Goal: Task Accomplishment & Management: Use online tool/utility

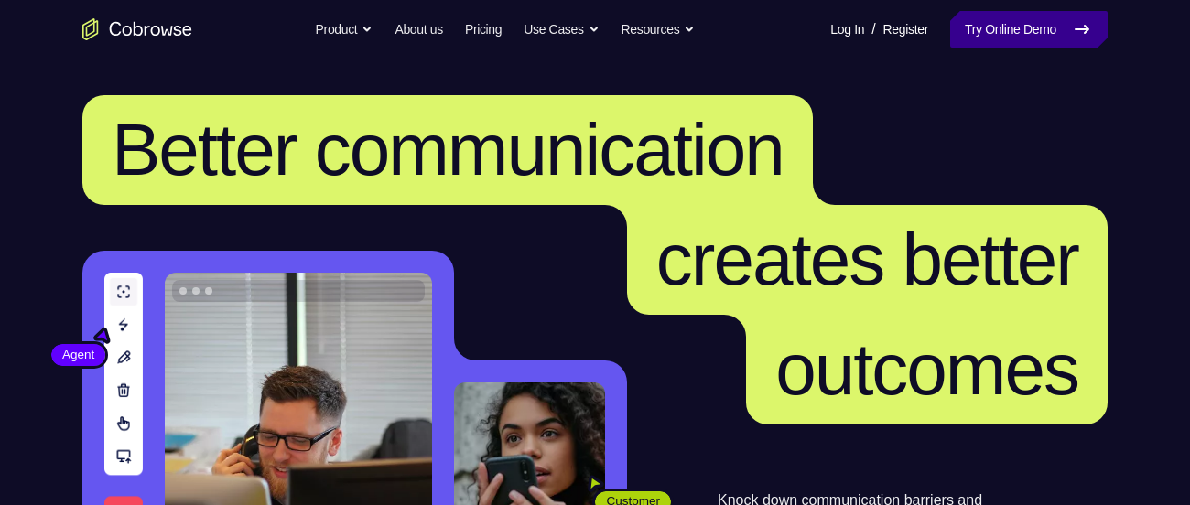
click at [953, 22] on link "Try Online Demo" at bounding box center [1028, 29] width 157 height 37
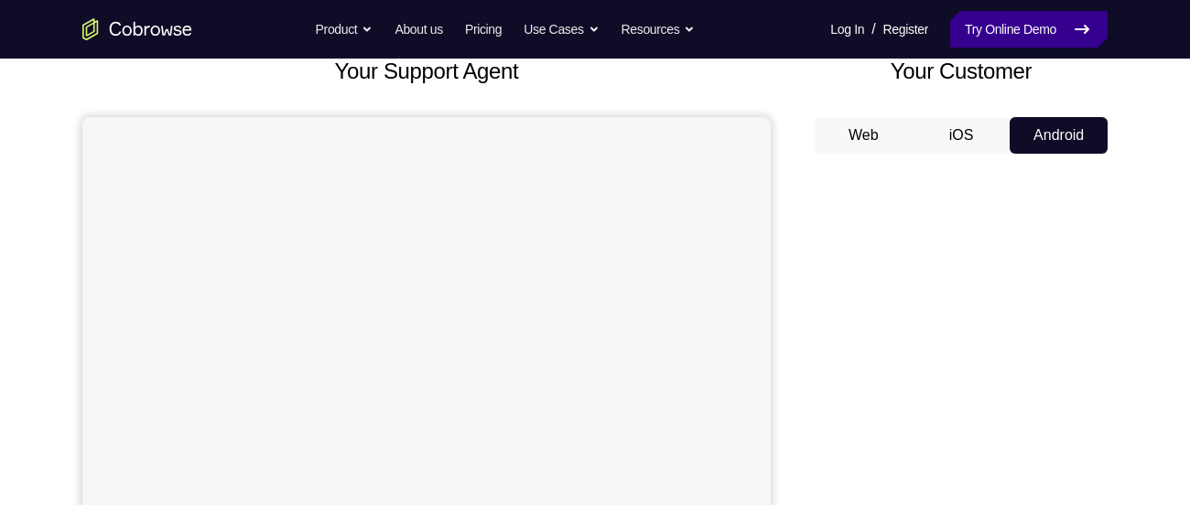
click at [1006, 20] on link "Try Online Demo" at bounding box center [1028, 29] width 157 height 37
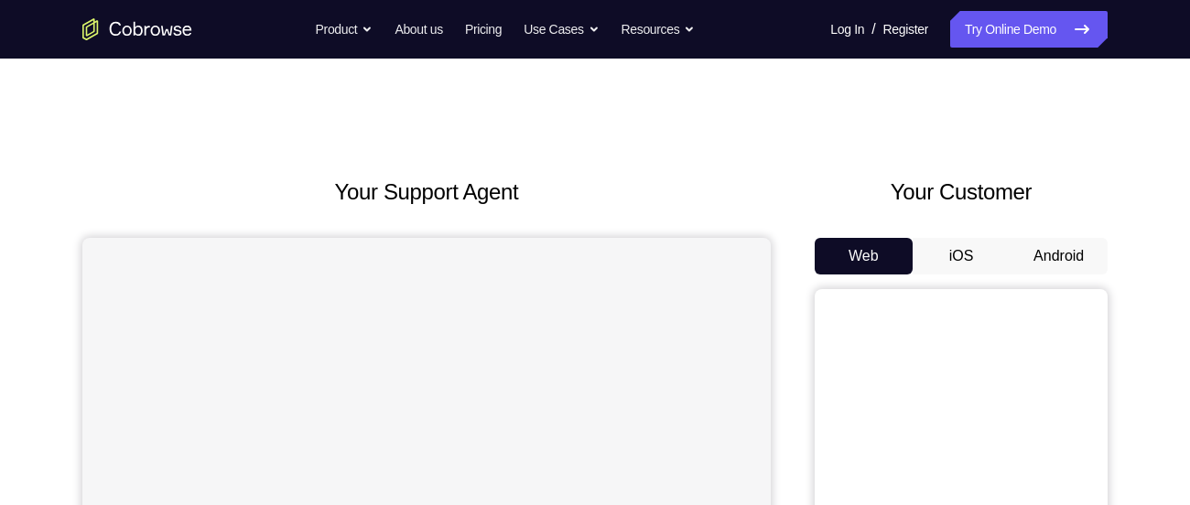
click at [1065, 267] on button "Android" at bounding box center [1059, 256] width 98 height 37
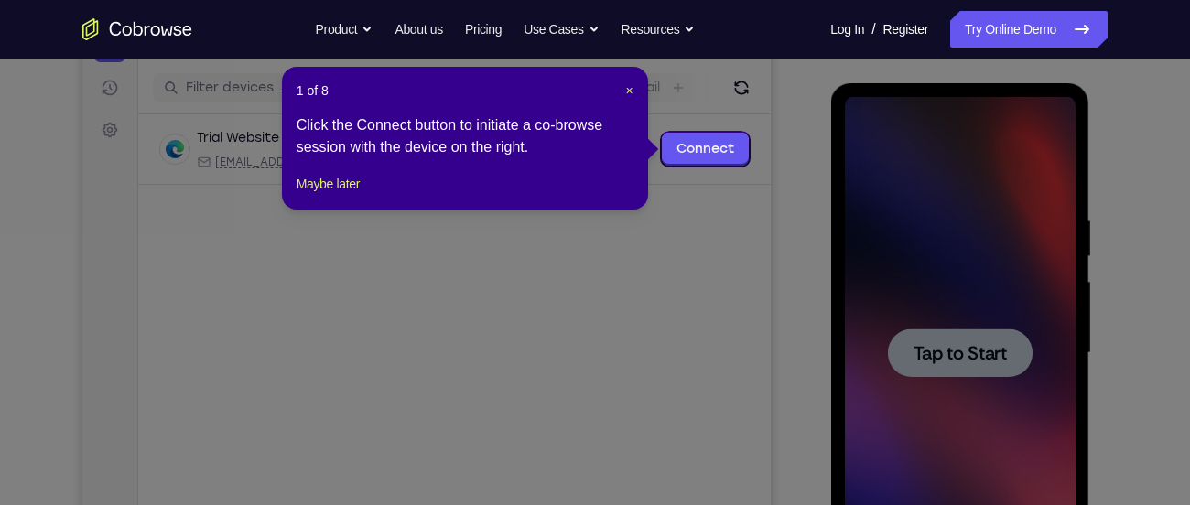
scroll to position [215, 0]
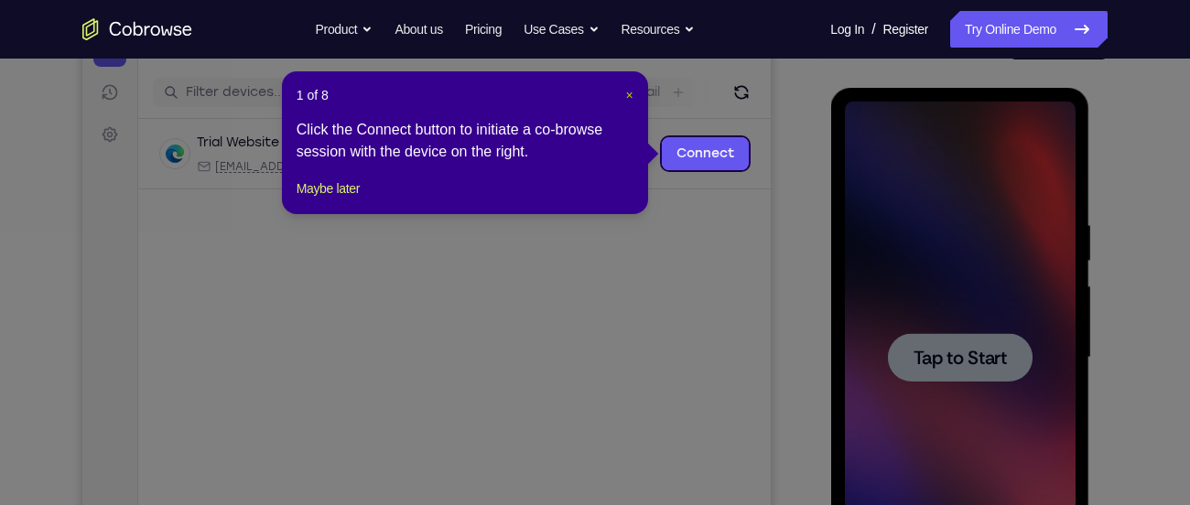
click at [630, 94] on span "×" at bounding box center [629, 95] width 7 height 15
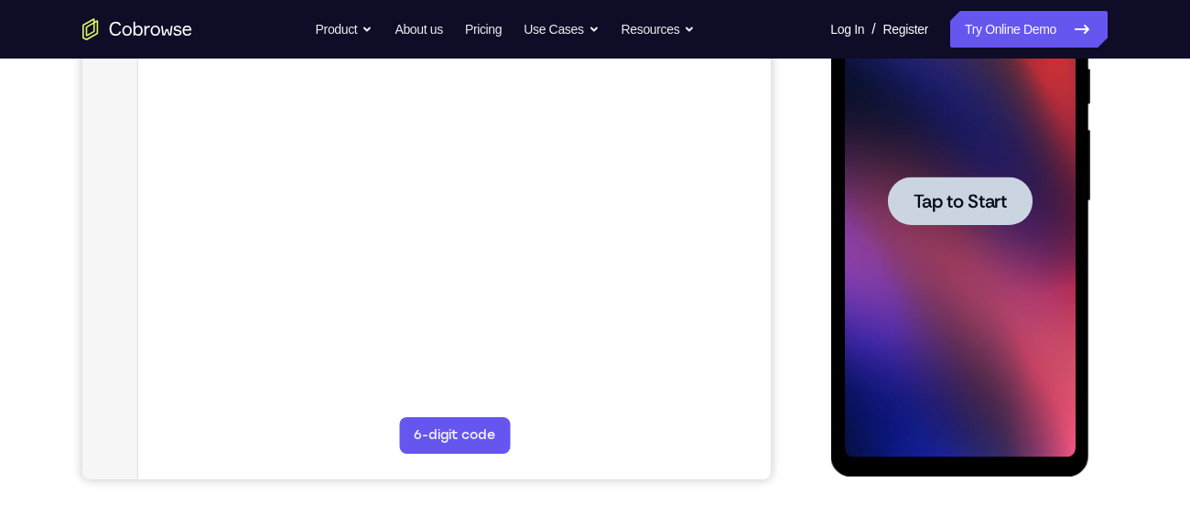
click at [949, 254] on div at bounding box center [959, 201] width 231 height 513
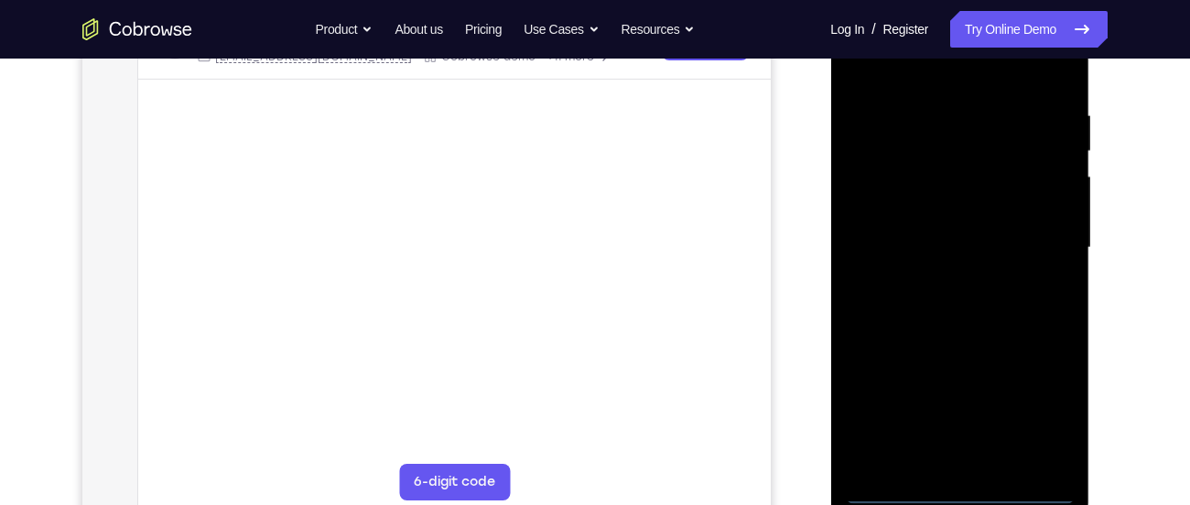
scroll to position [344, 0]
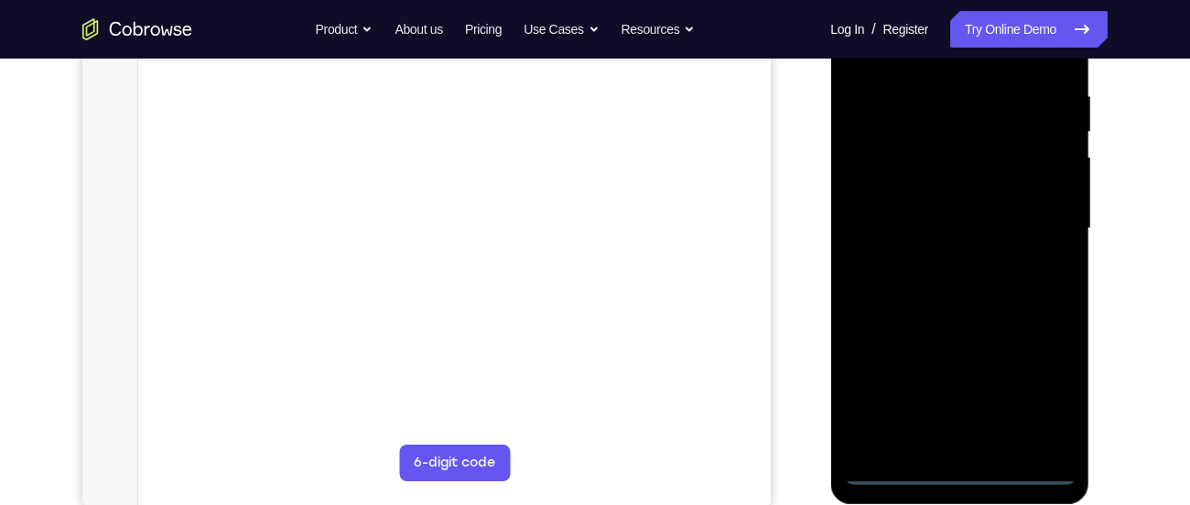
click at [960, 468] on div at bounding box center [959, 229] width 231 height 513
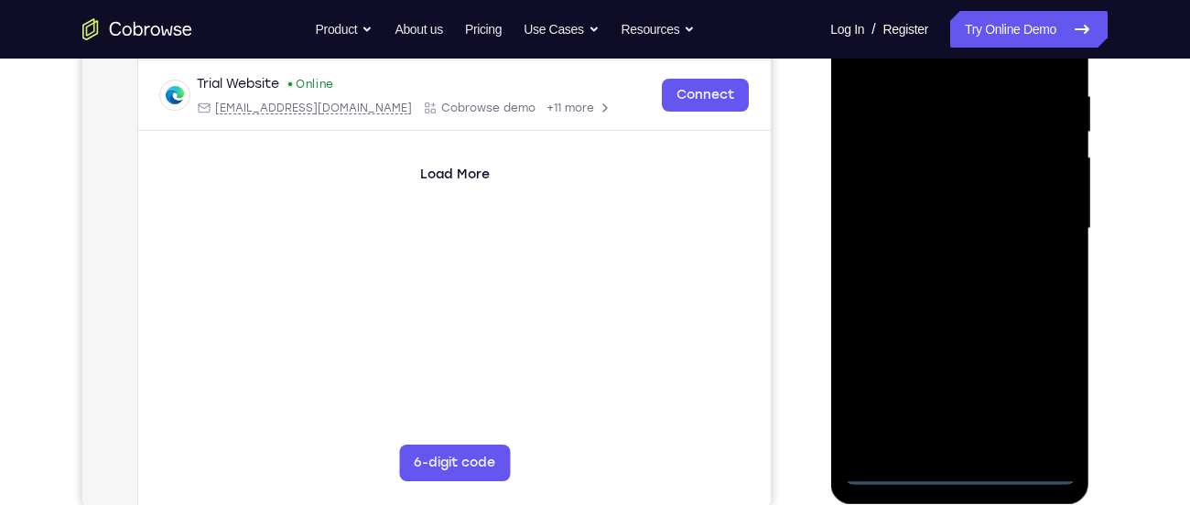
click at [1047, 398] on div at bounding box center [959, 229] width 231 height 513
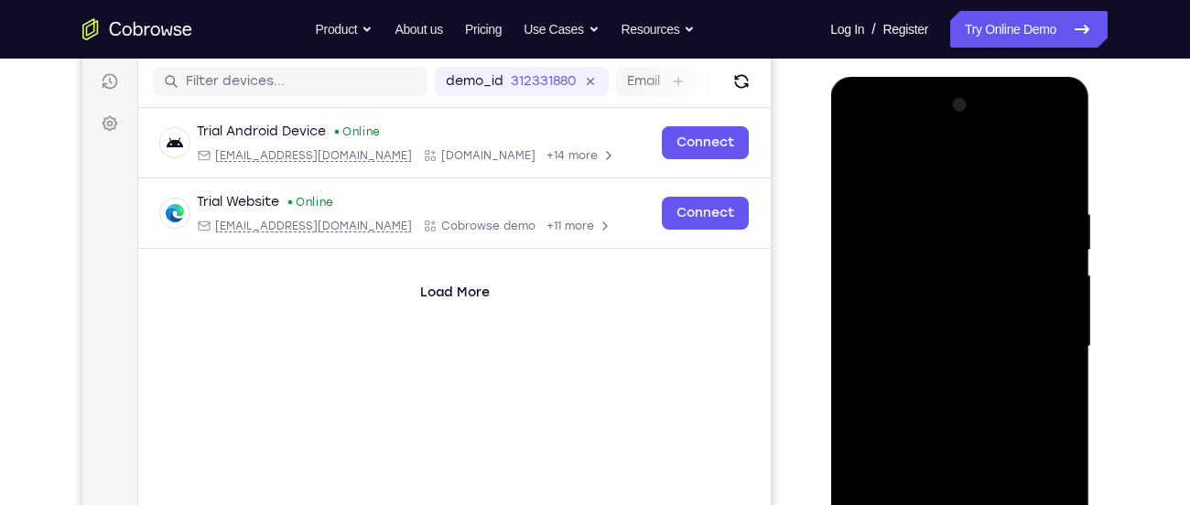
scroll to position [225, 0]
click at [930, 153] on div at bounding box center [959, 348] width 231 height 513
click at [920, 164] on div at bounding box center [959, 348] width 231 height 513
click at [914, 162] on div at bounding box center [959, 348] width 231 height 513
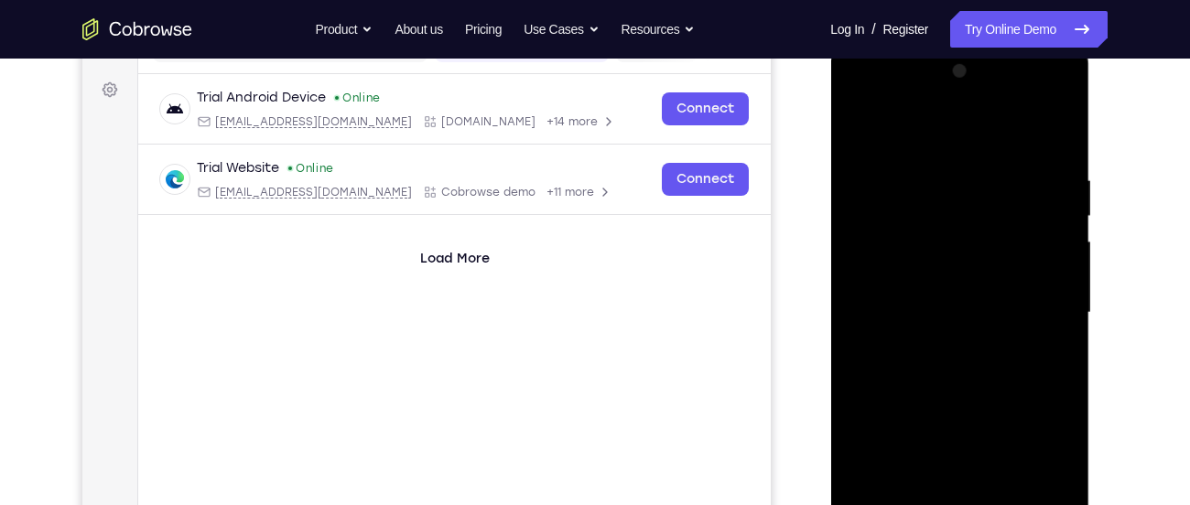
click at [909, 134] on div at bounding box center [959, 313] width 231 height 513
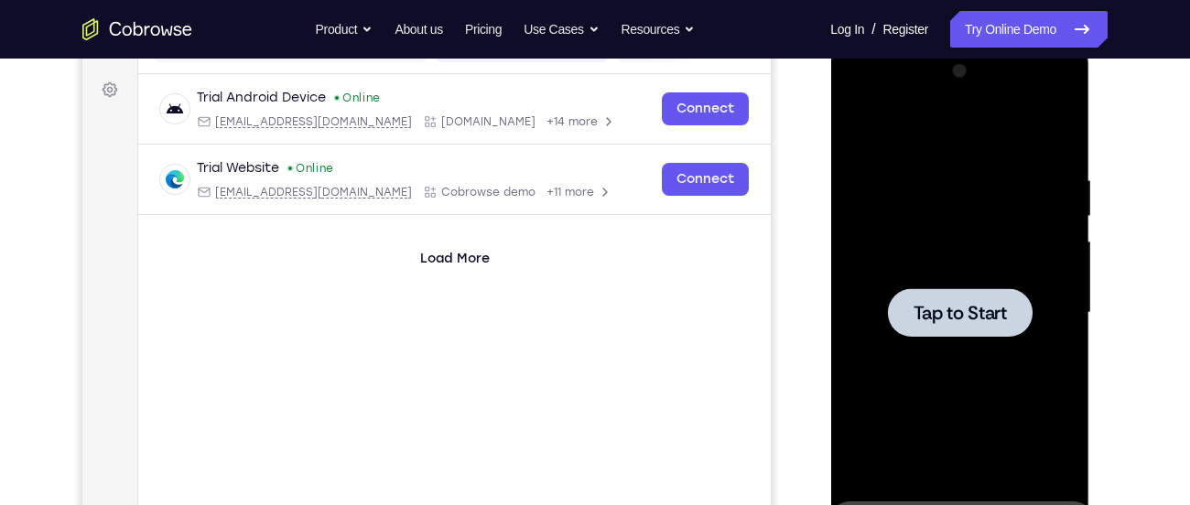
click at [956, 231] on div at bounding box center [959, 313] width 231 height 513
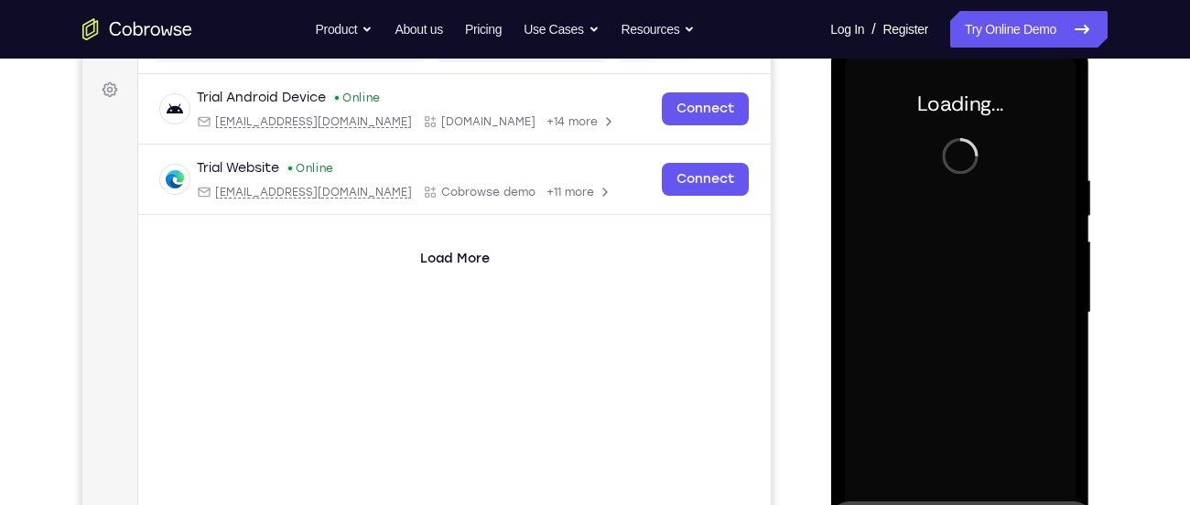
click at [956, 231] on div at bounding box center [959, 313] width 231 height 513
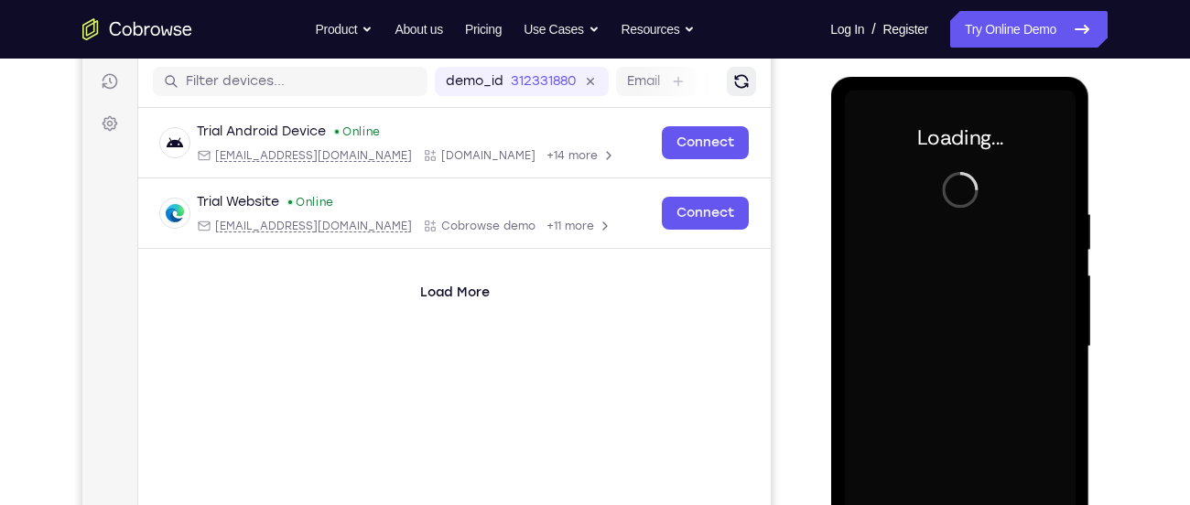
drag, startPoint x: 755, startPoint y: 93, endPoint x: 746, endPoint y: 83, distance: 13.6
click at [746, 83] on div "demo_id 312331880 312331880 Email User ID Device ID Device name" at bounding box center [454, 82] width 633 height 52
click at [746, 83] on icon "Refresh" at bounding box center [741, 81] width 14 height 14
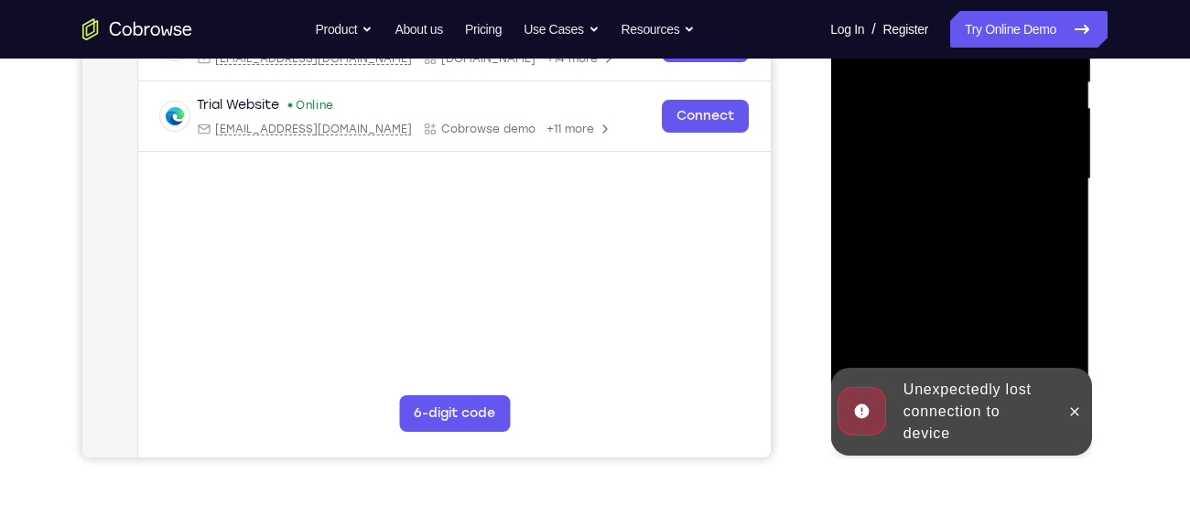
scroll to position [403, 0]
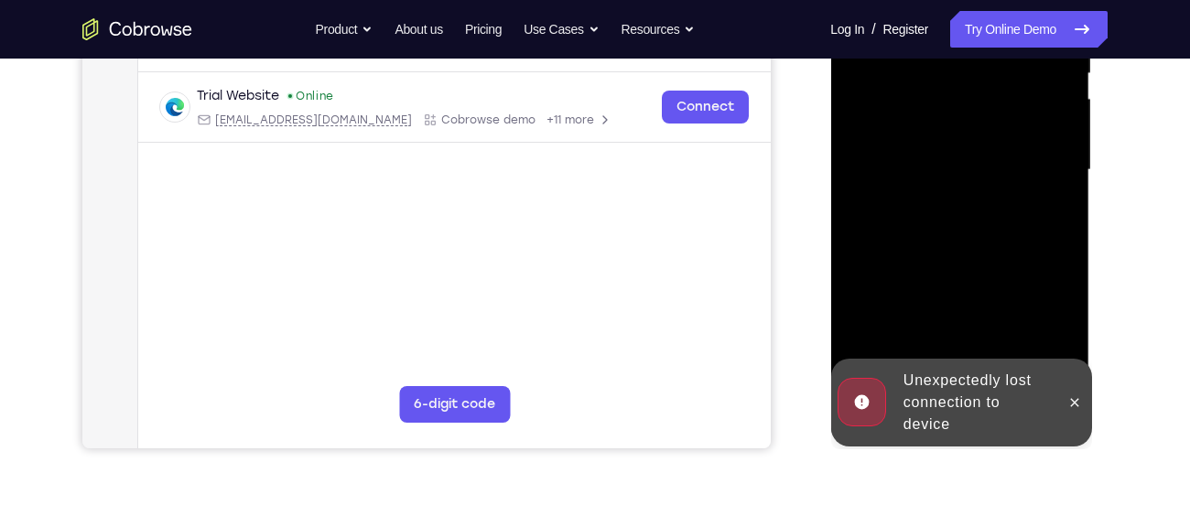
click at [1084, 414] on div at bounding box center [1073, 403] width 29 height 88
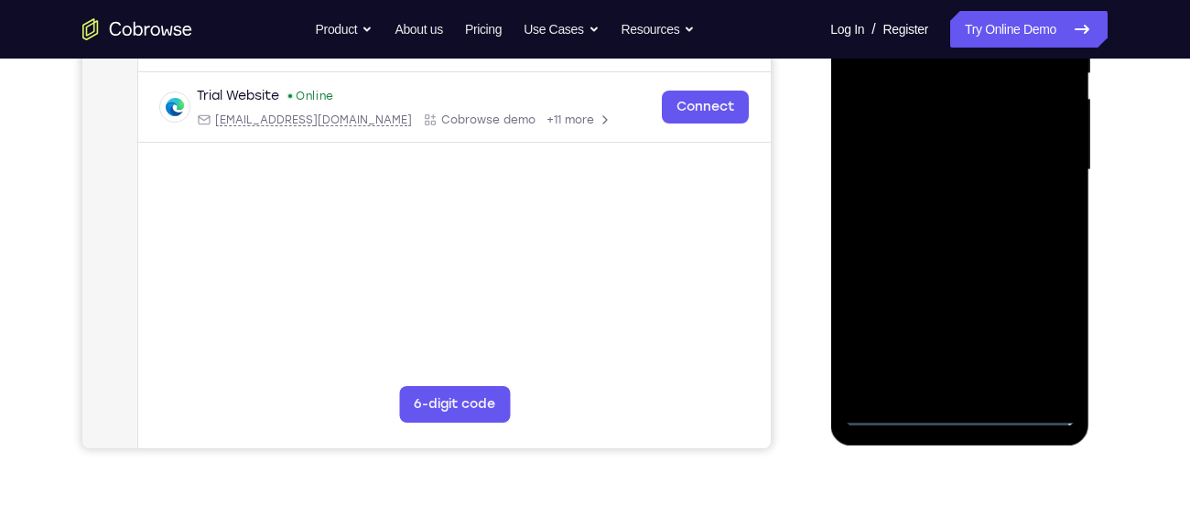
click at [963, 422] on div at bounding box center [959, 170] width 231 height 513
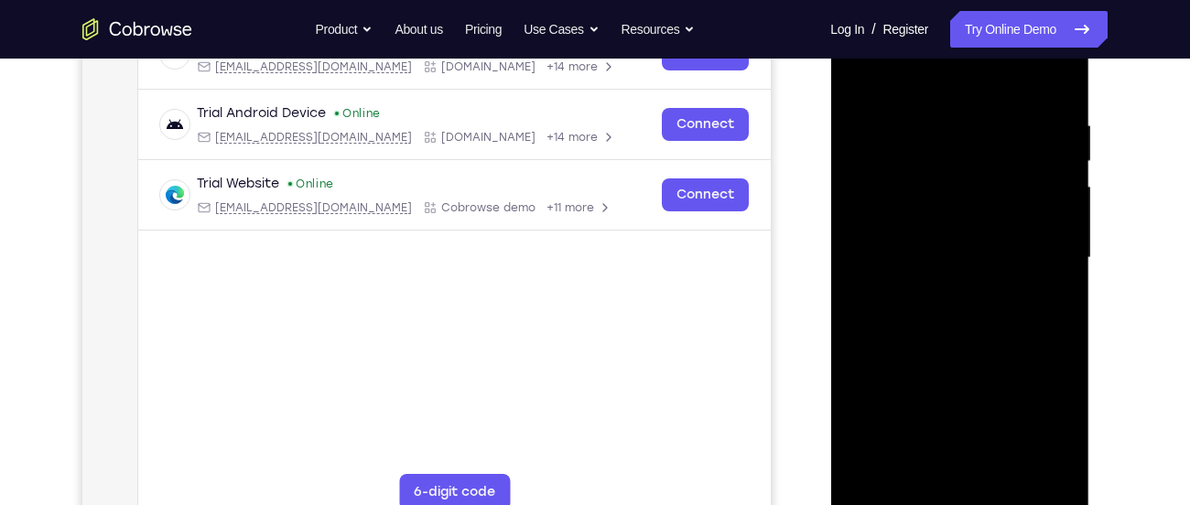
scroll to position [314, 0]
click at [1030, 418] on div at bounding box center [959, 259] width 231 height 513
click at [906, 96] on div at bounding box center [959, 259] width 231 height 513
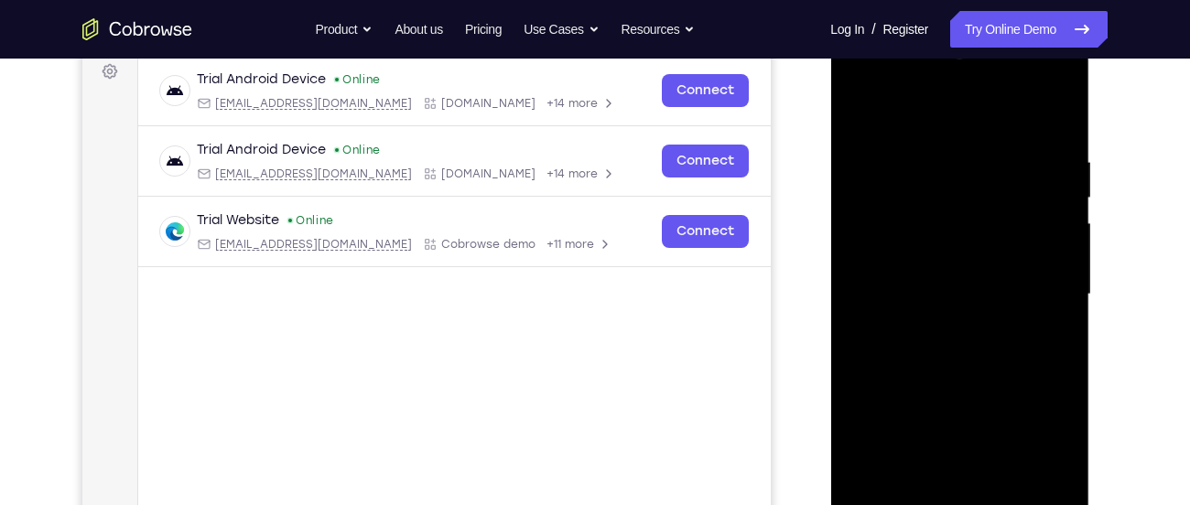
scroll to position [275, 0]
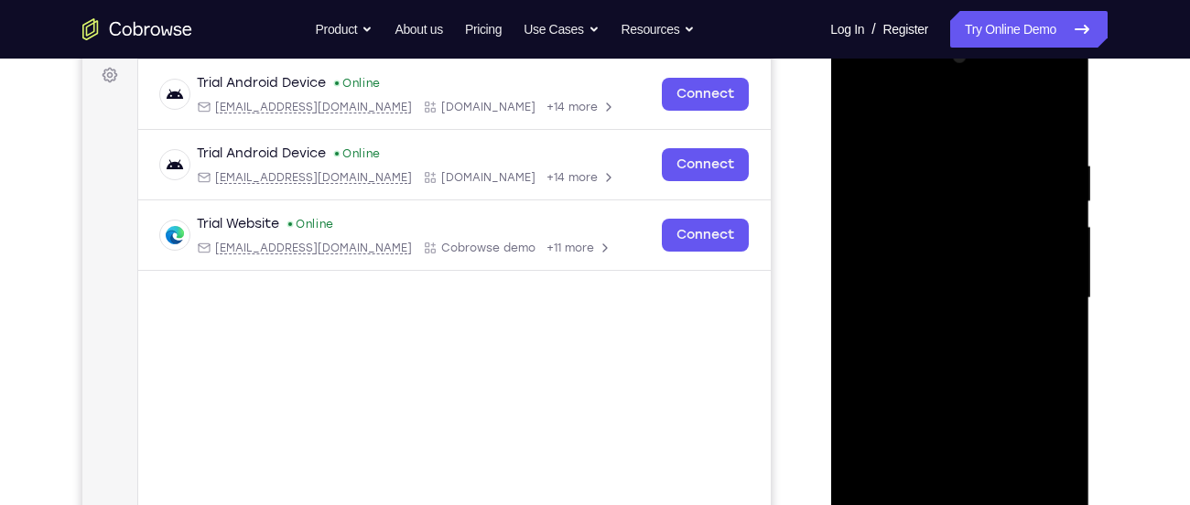
click at [913, 119] on div at bounding box center [959, 298] width 231 height 513
click at [1046, 293] on div at bounding box center [959, 298] width 231 height 513
click at [1036, 296] on div at bounding box center [959, 298] width 231 height 513
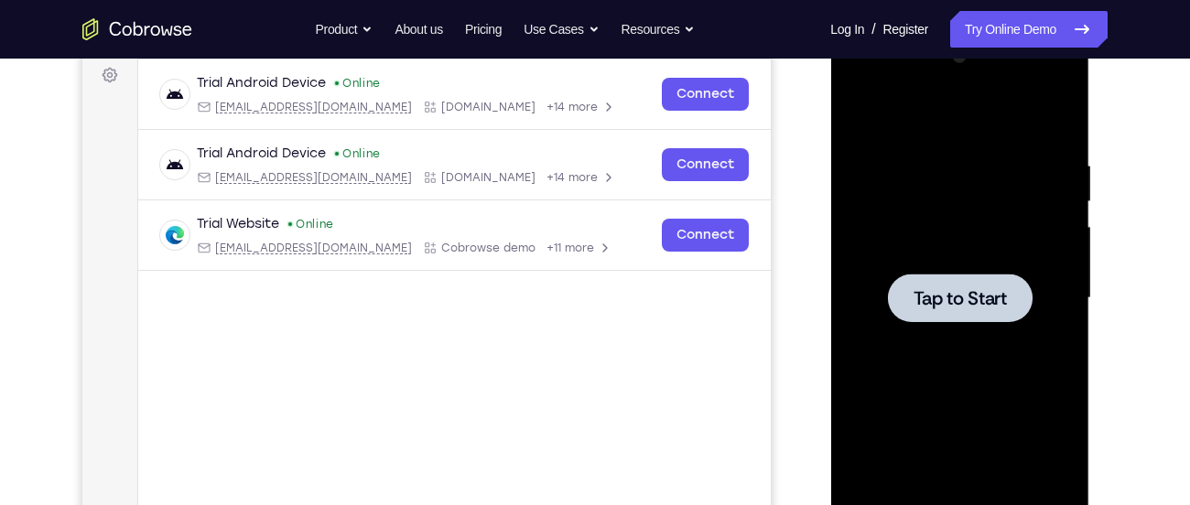
click at [996, 187] on div at bounding box center [959, 298] width 231 height 513
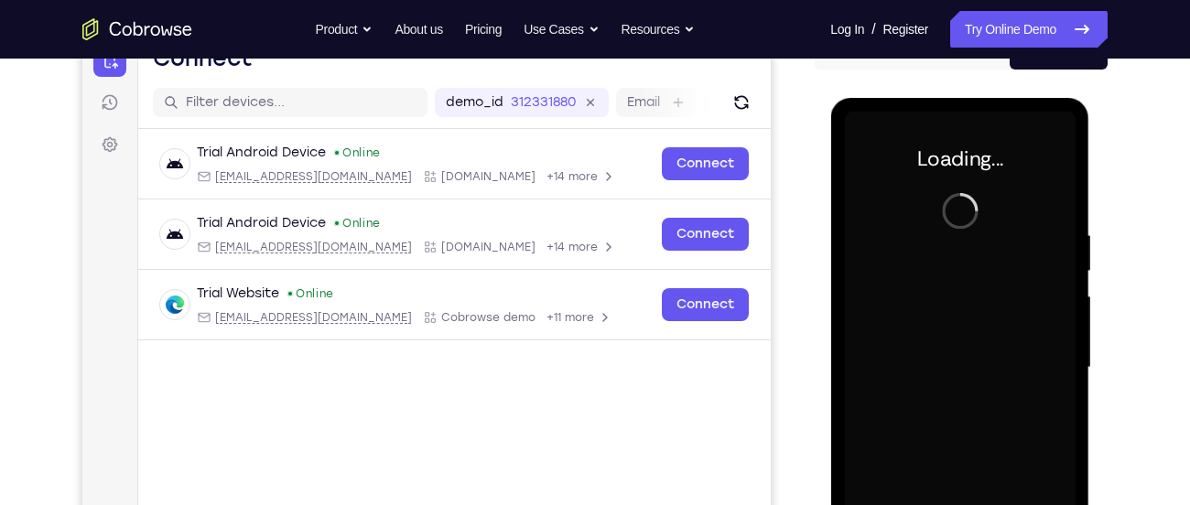
scroll to position [204, 0]
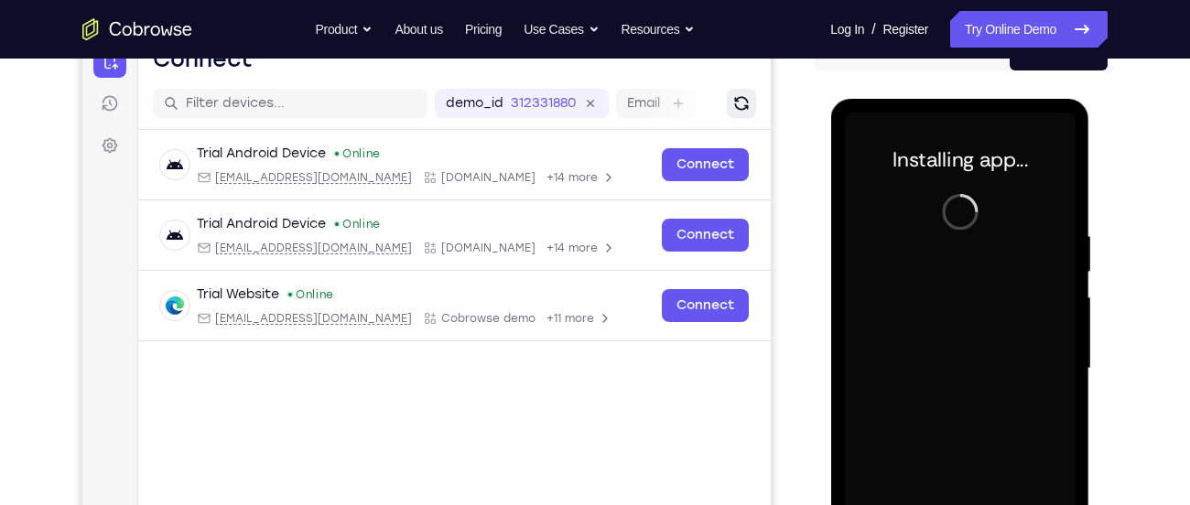
click at [743, 108] on icon "Refresh" at bounding box center [741, 103] width 18 height 18
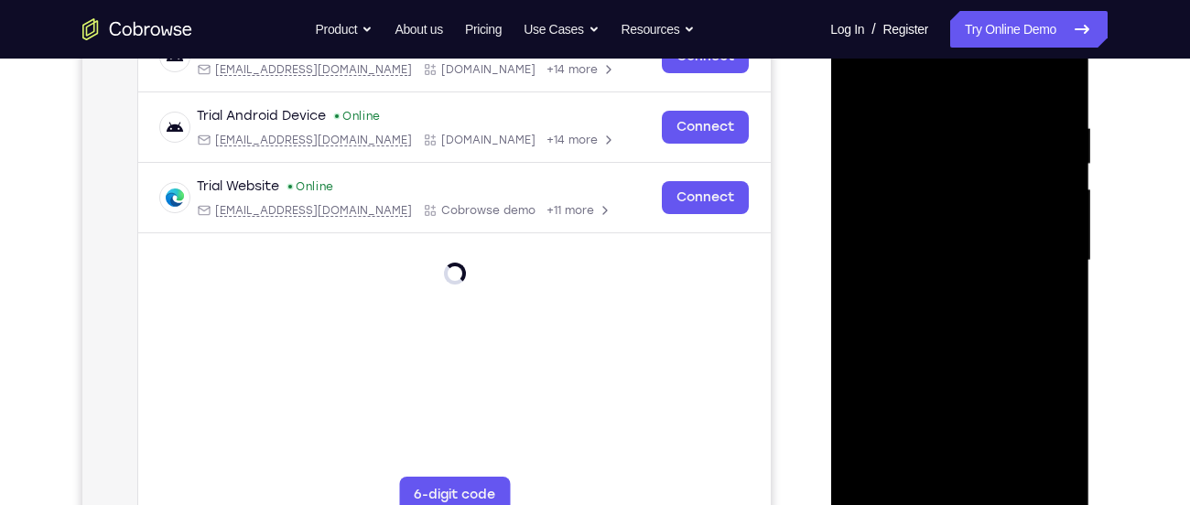
scroll to position [244, 0]
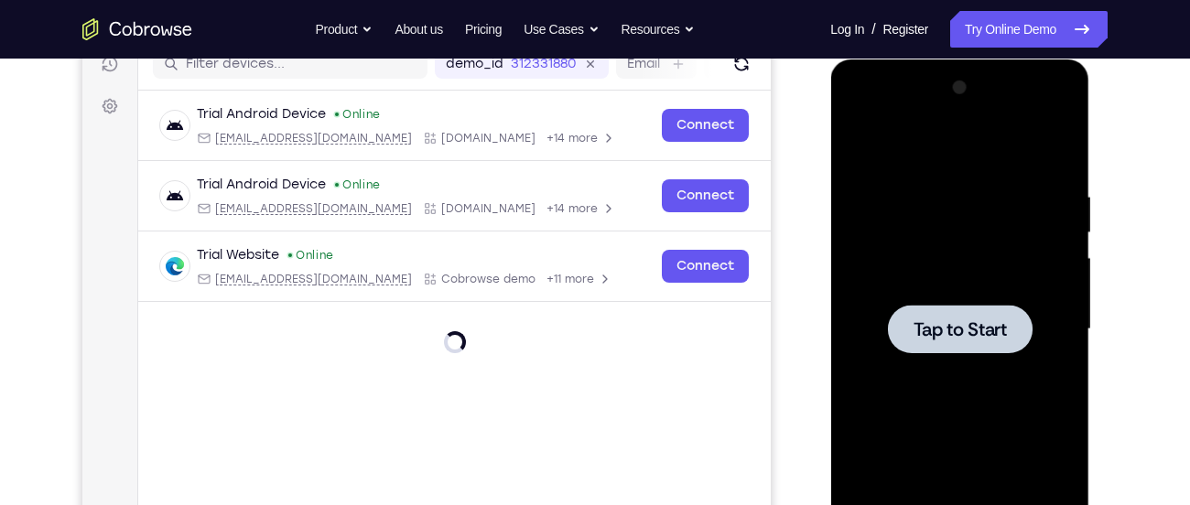
click at [961, 284] on div at bounding box center [959, 329] width 231 height 513
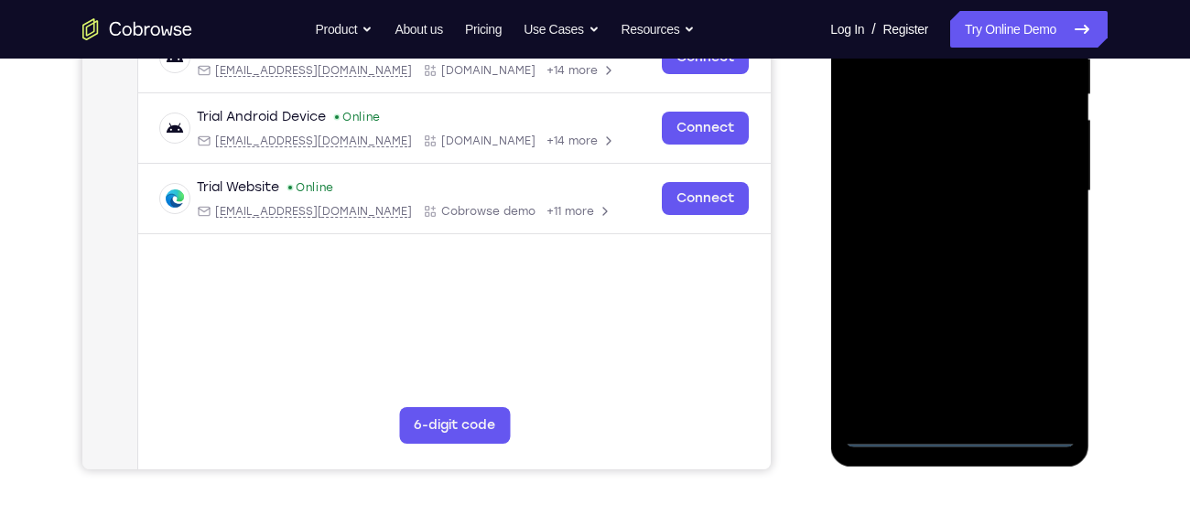
scroll to position [384, 0]
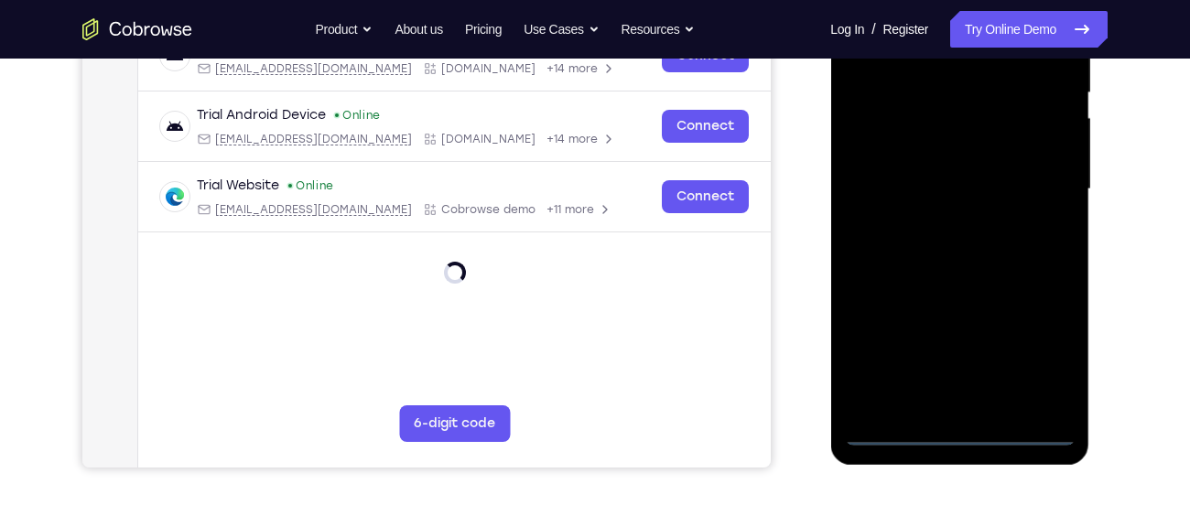
click at [958, 438] on div at bounding box center [959, 189] width 231 height 513
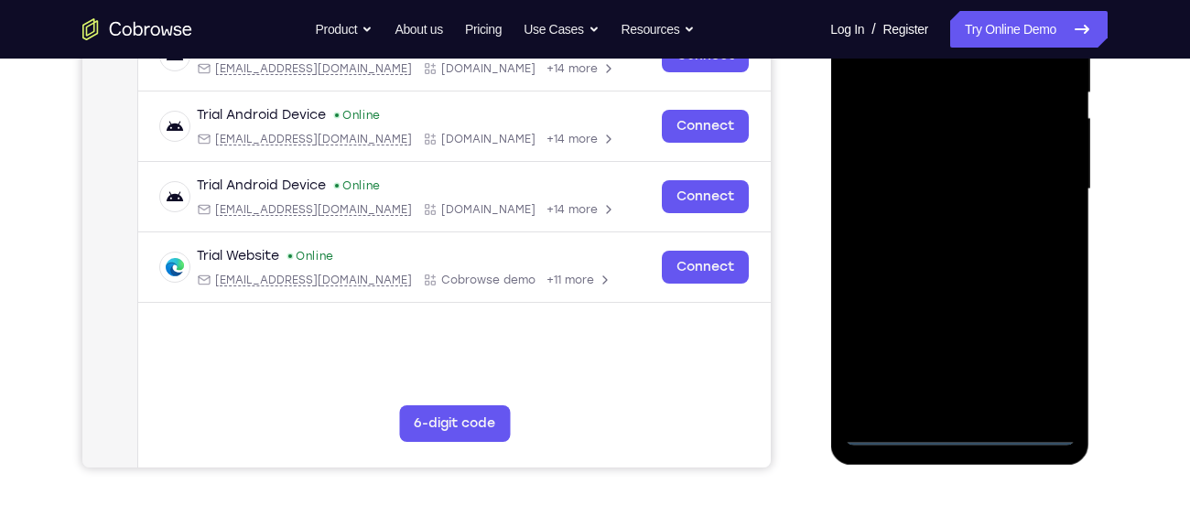
click at [958, 434] on div at bounding box center [959, 189] width 231 height 513
click at [1040, 357] on div at bounding box center [959, 189] width 231 height 513
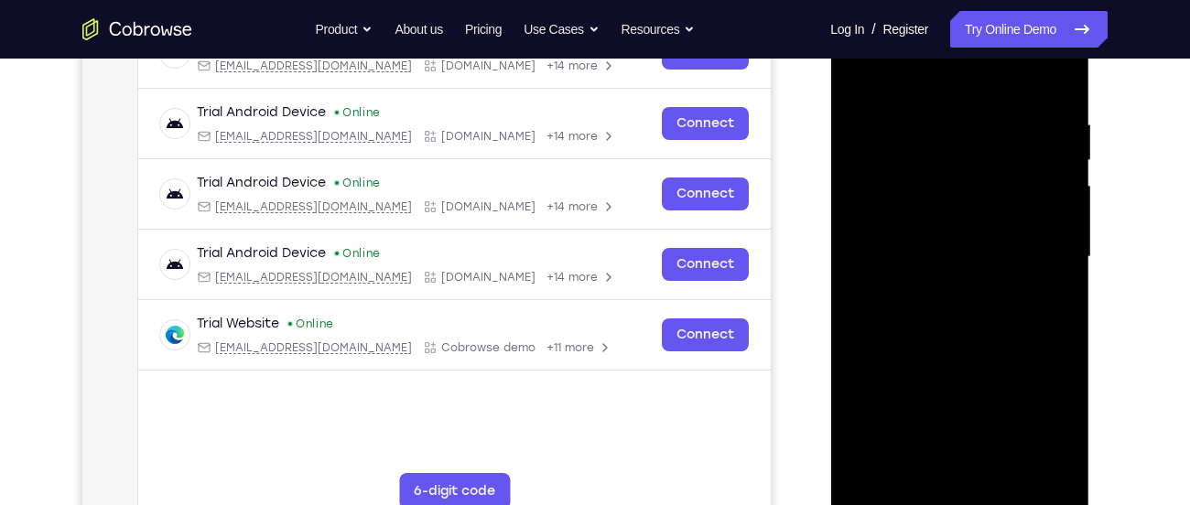
scroll to position [304, 0]
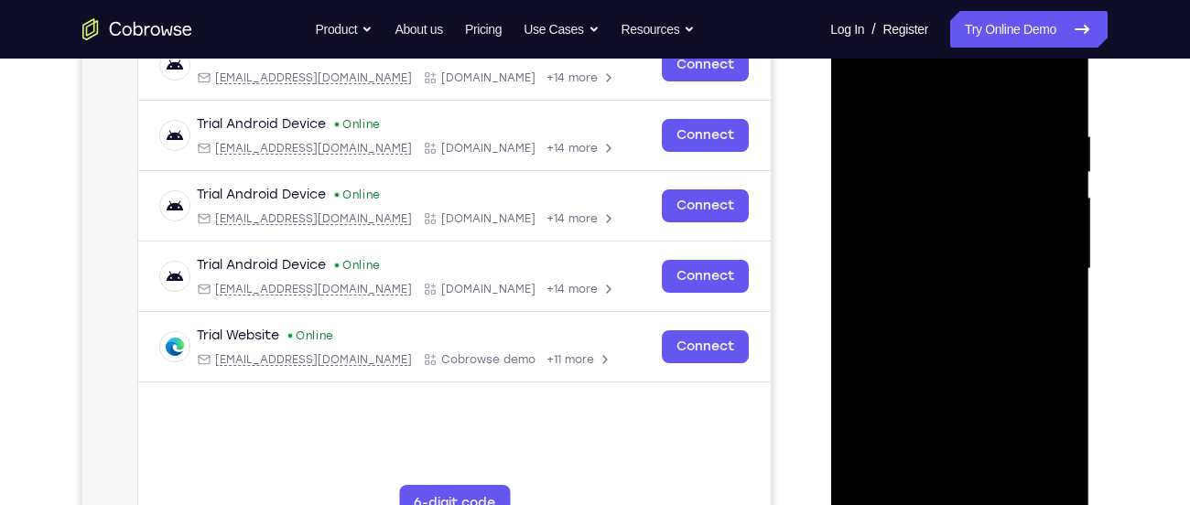
click at [913, 97] on div at bounding box center [959, 269] width 231 height 513
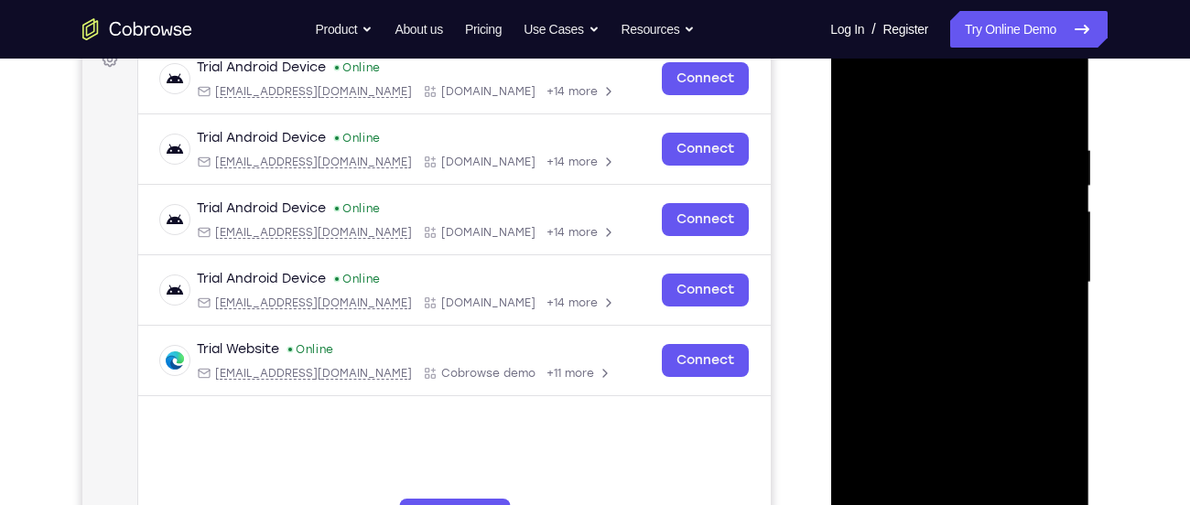
click at [900, 88] on div at bounding box center [959, 283] width 231 height 513
click at [1024, 263] on div at bounding box center [959, 283] width 231 height 513
click at [939, 321] on div at bounding box center [959, 283] width 231 height 513
click at [939, 313] on div at bounding box center [959, 283] width 231 height 513
click at [935, 317] on div at bounding box center [959, 283] width 231 height 513
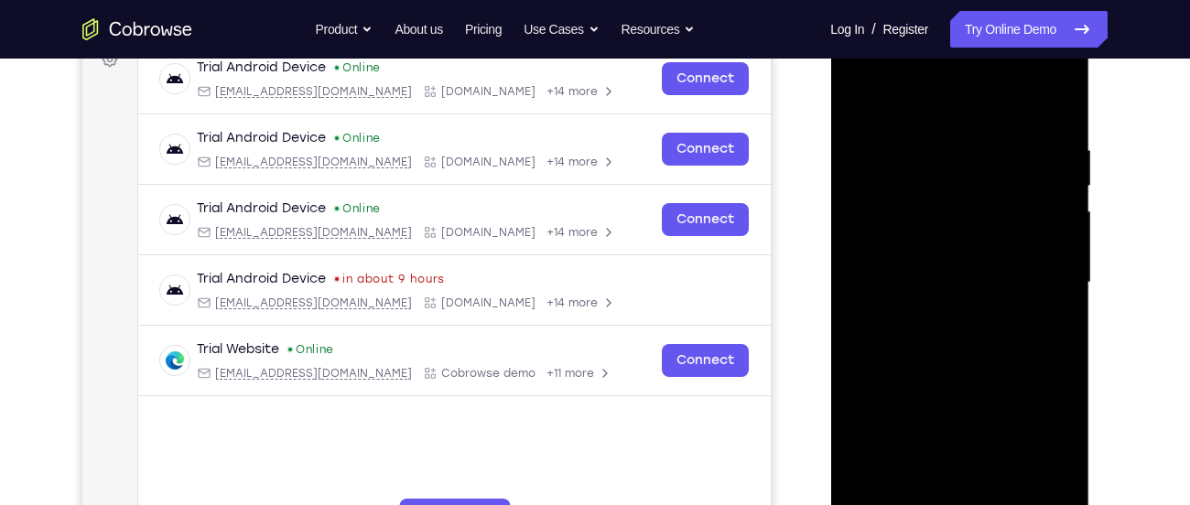
click at [855, 94] on div at bounding box center [959, 283] width 231 height 513
click at [957, 264] on div at bounding box center [959, 283] width 231 height 513
click at [916, 246] on div at bounding box center [959, 283] width 231 height 513
click at [917, 280] on div at bounding box center [959, 283] width 231 height 513
click at [929, 342] on div at bounding box center [959, 283] width 231 height 513
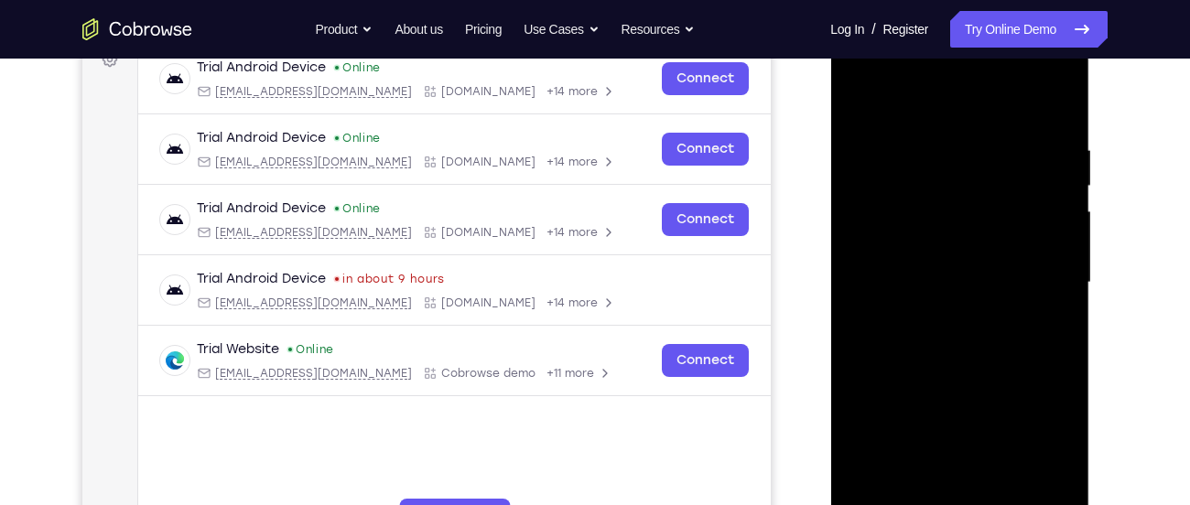
click at [929, 342] on div at bounding box center [959, 283] width 231 height 513
click at [940, 337] on div at bounding box center [959, 283] width 231 height 513
click at [956, 342] on div at bounding box center [959, 283] width 231 height 513
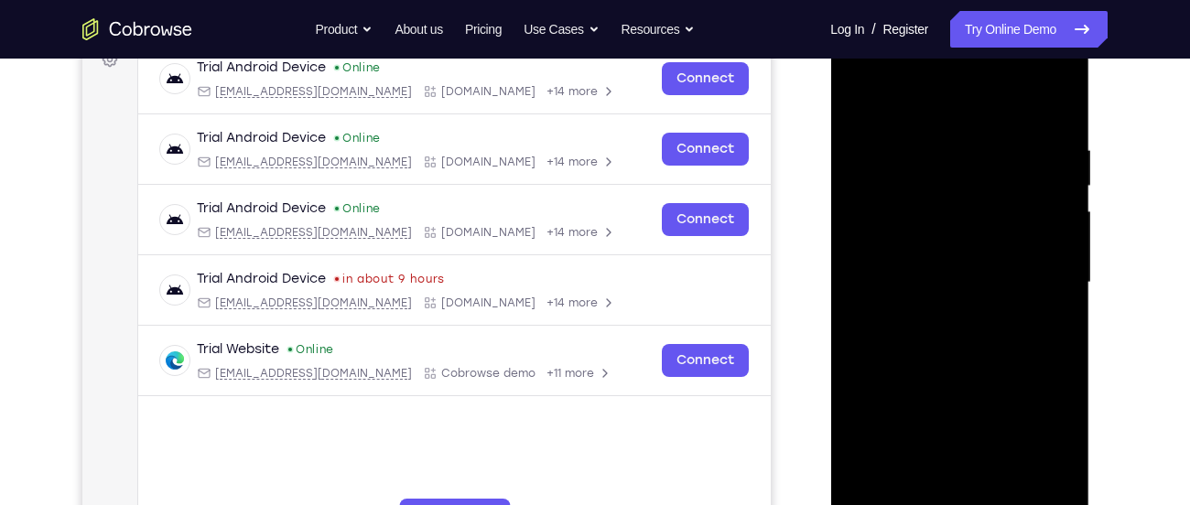
scroll to position [330, 0]
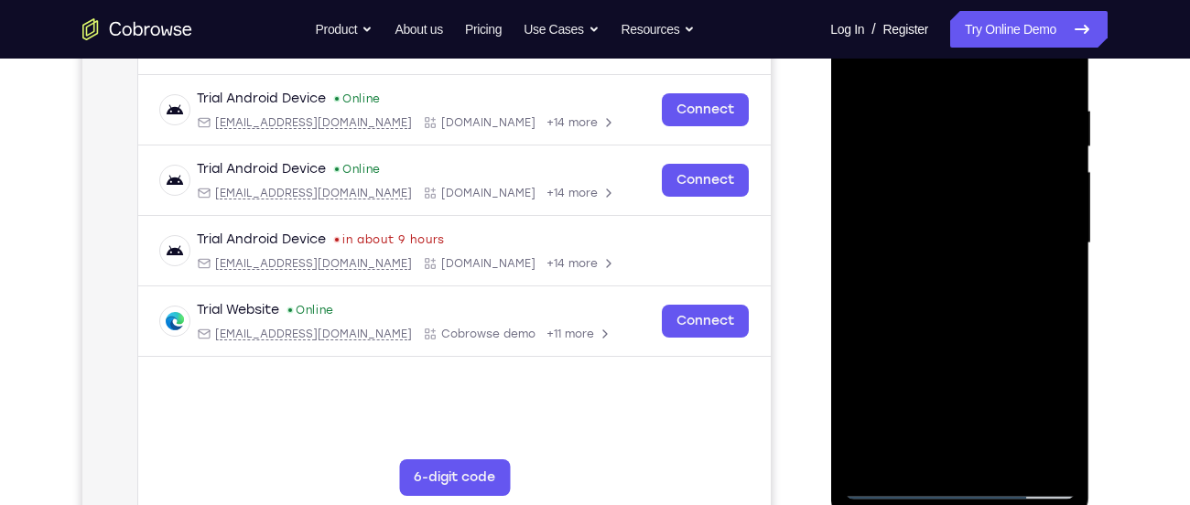
click at [968, 322] on div at bounding box center [959, 243] width 231 height 513
click at [1058, 451] on div at bounding box center [959, 243] width 231 height 513
click at [999, 455] on div at bounding box center [959, 243] width 231 height 513
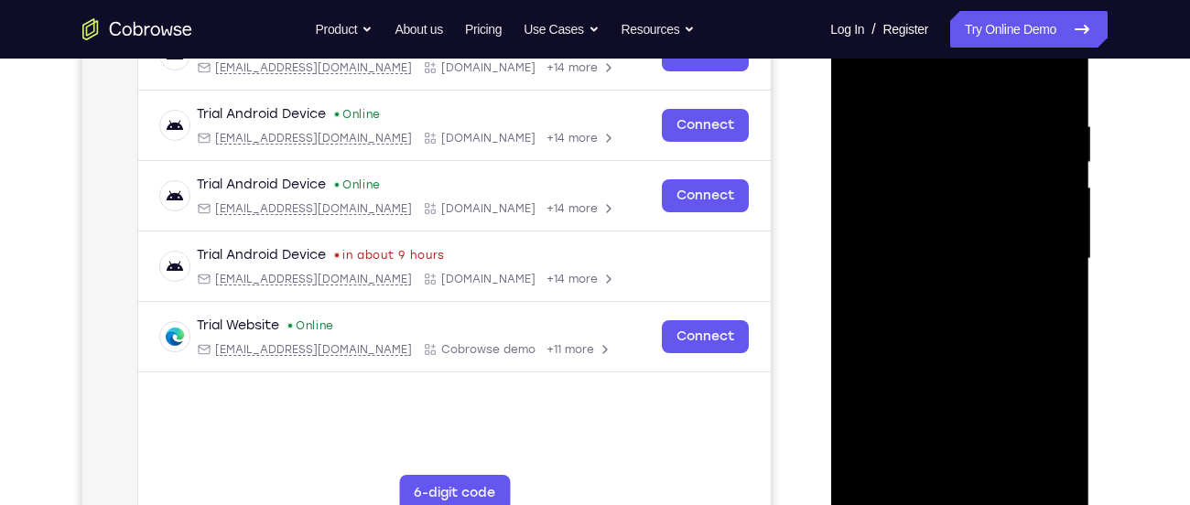
scroll to position [313, 0]
click at [969, 356] on div at bounding box center [959, 260] width 231 height 513
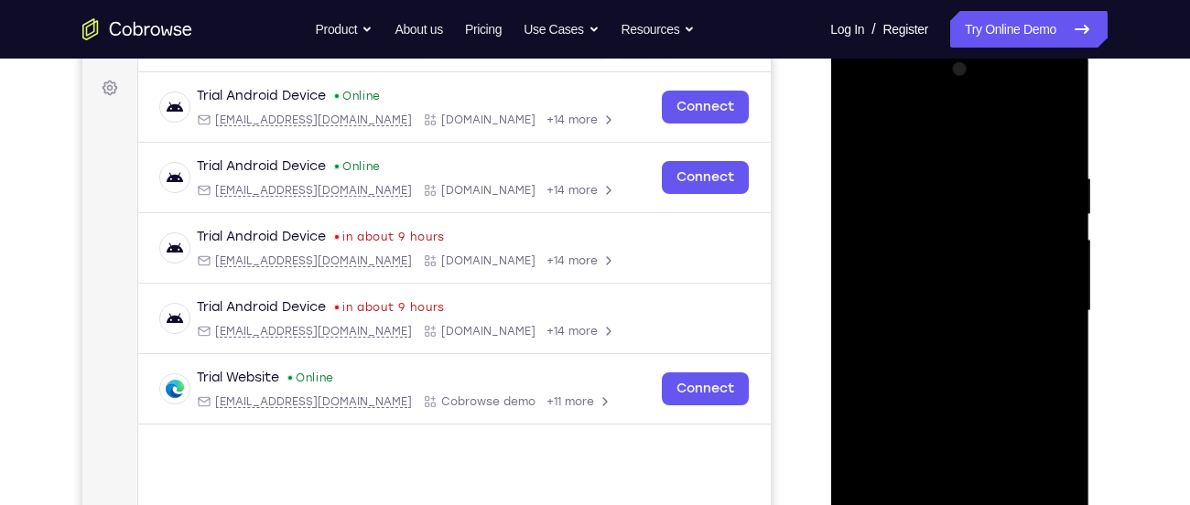
scroll to position [260, 0]
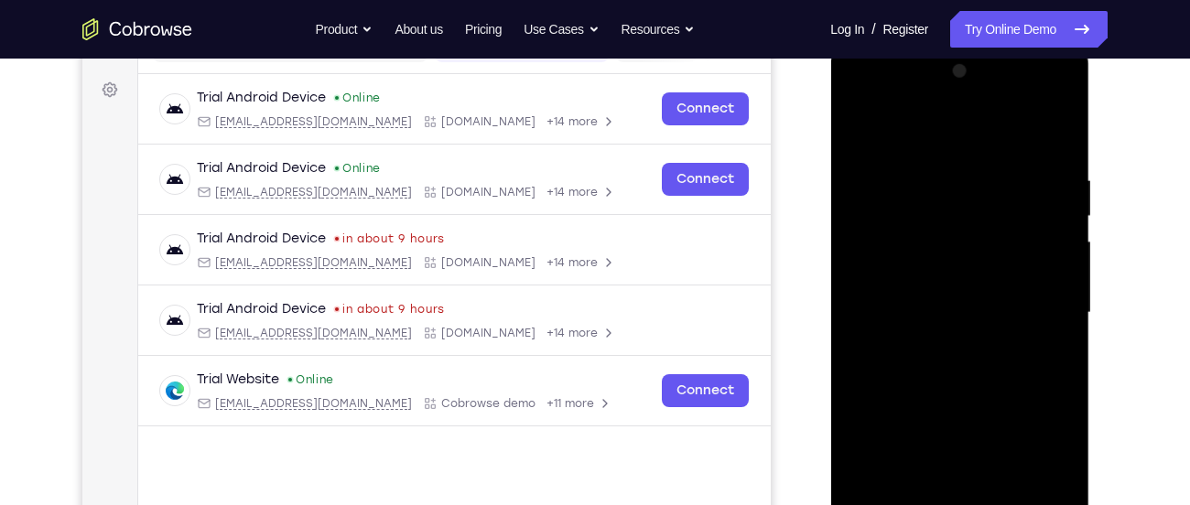
click at [859, 101] on div at bounding box center [959, 313] width 231 height 513
click at [887, 255] on div at bounding box center [959, 313] width 231 height 513
click at [875, 263] on div at bounding box center [959, 313] width 231 height 513
click at [938, 319] on div at bounding box center [959, 313] width 231 height 513
click at [938, 289] on div at bounding box center [959, 313] width 231 height 513
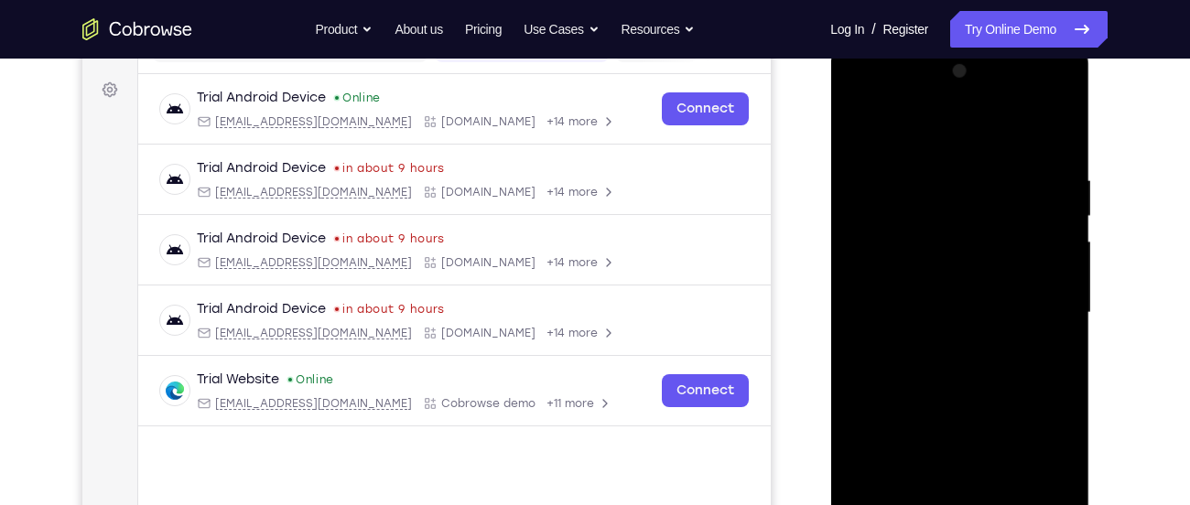
click at [927, 331] on div at bounding box center [959, 313] width 231 height 513
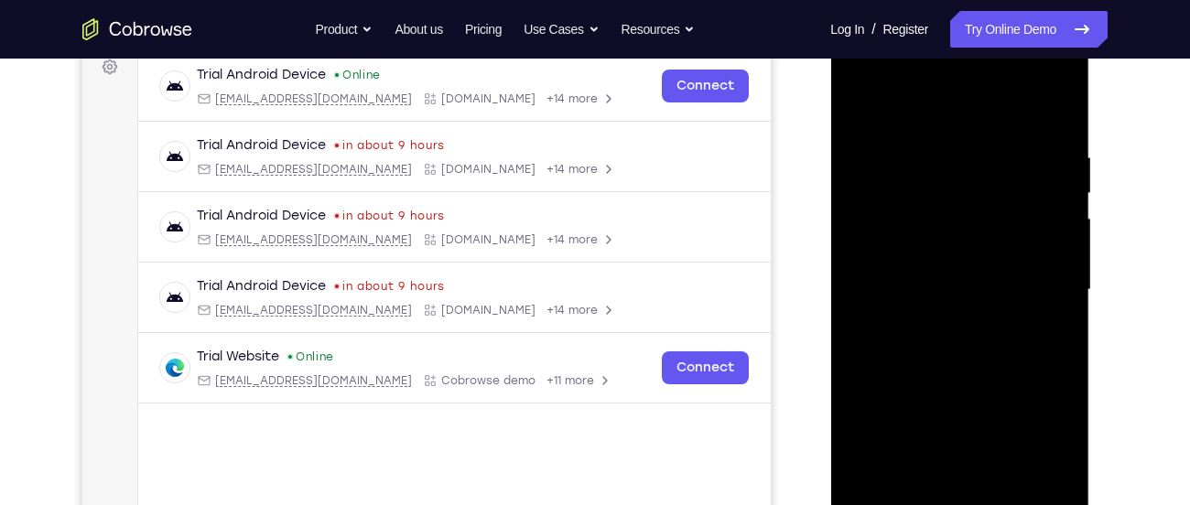
scroll to position [280, 0]
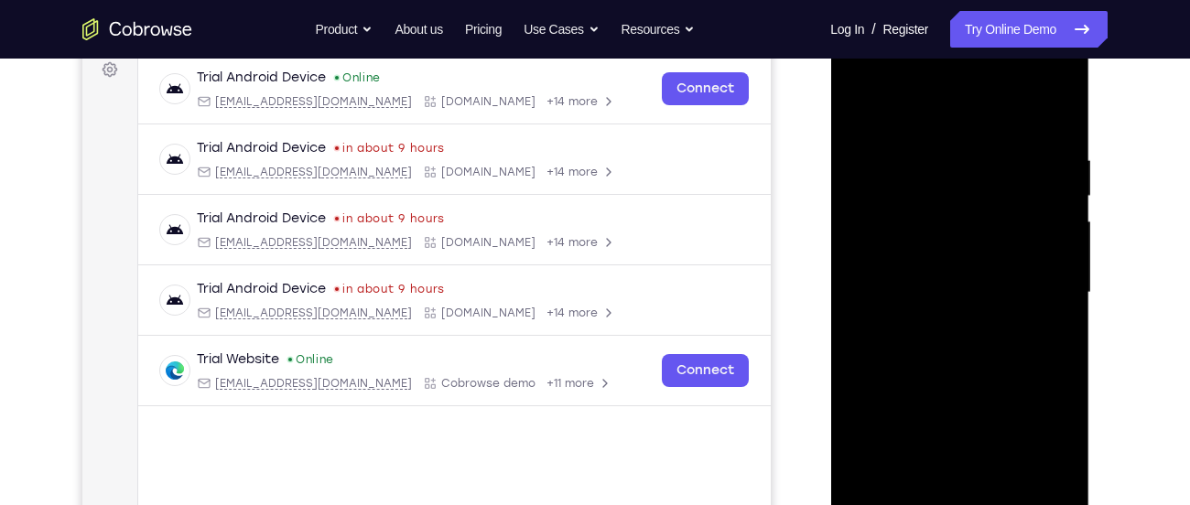
click at [905, 297] on div at bounding box center [959, 293] width 231 height 513
drag, startPoint x: 911, startPoint y: 255, endPoint x: 920, endPoint y: 113, distance: 143.1
click at [920, 113] on div at bounding box center [959, 293] width 231 height 513
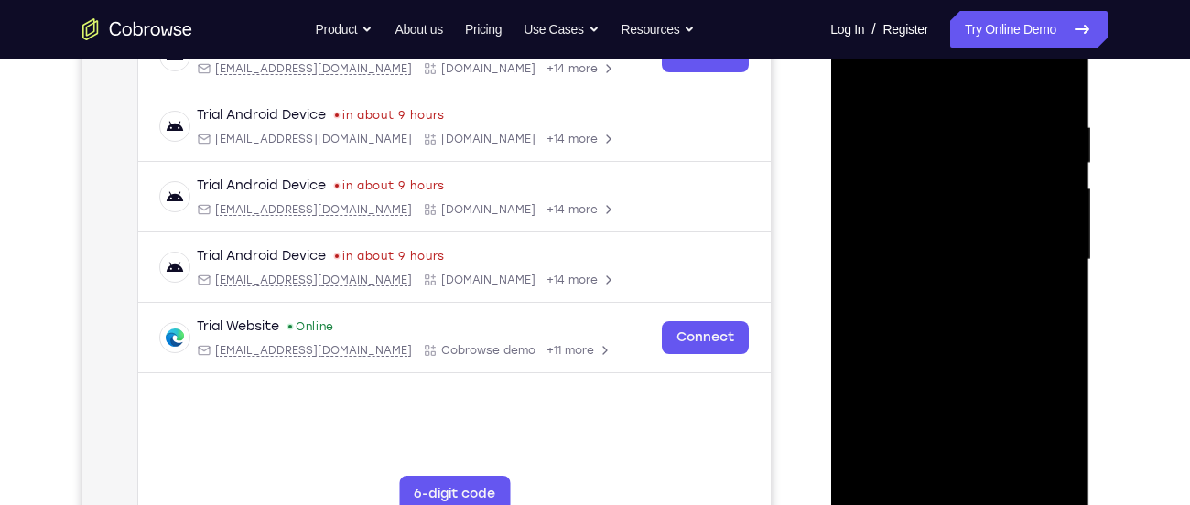
click at [942, 304] on div at bounding box center [959, 260] width 231 height 513
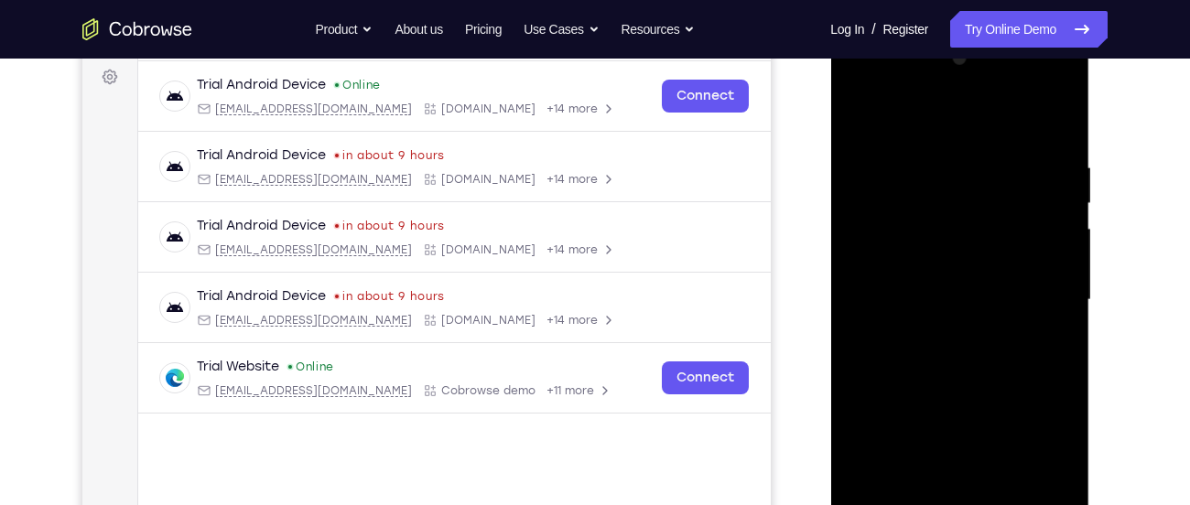
scroll to position [260, 0]
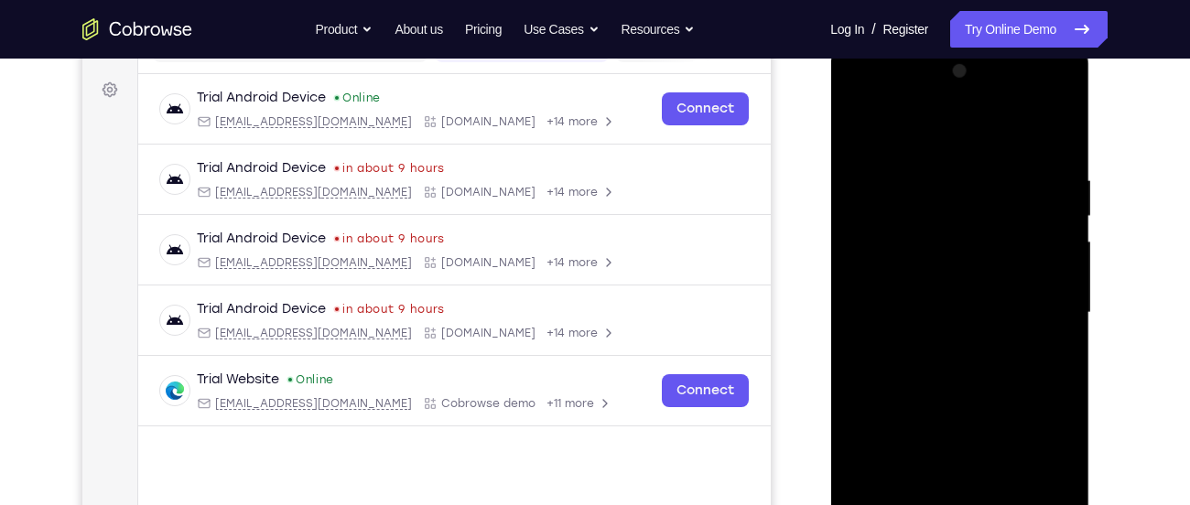
click at [1031, 126] on div at bounding box center [959, 313] width 231 height 513
click at [1031, 122] on div at bounding box center [959, 313] width 231 height 513
drag, startPoint x: 979, startPoint y: 259, endPoint x: 977, endPoint y: 114, distance: 145.6
click at [977, 114] on div at bounding box center [959, 313] width 231 height 513
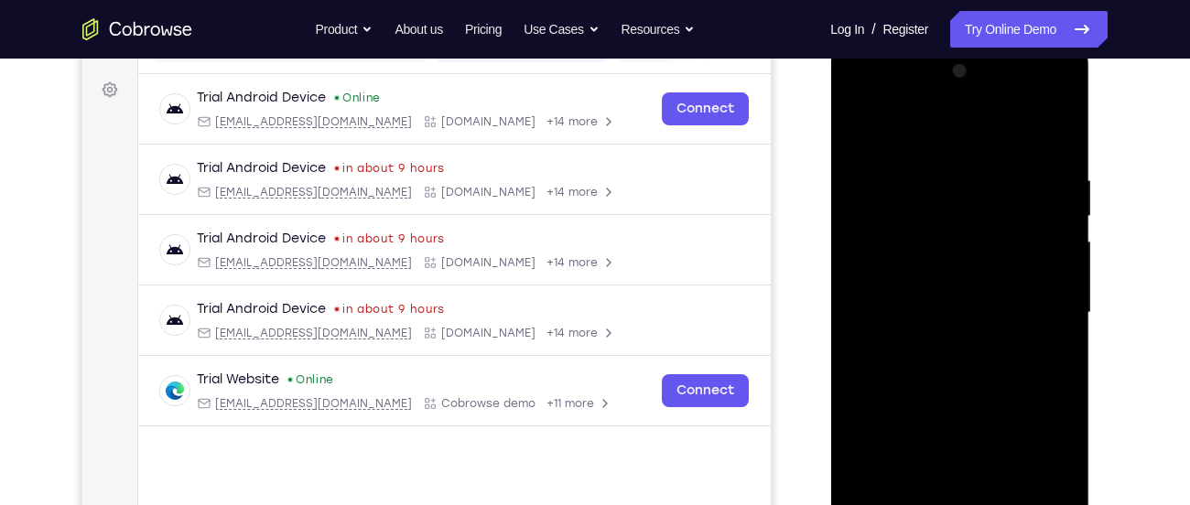
click at [858, 130] on div at bounding box center [959, 313] width 231 height 513
drag, startPoint x: 1023, startPoint y: 432, endPoint x: 1012, endPoint y: 170, distance: 262.1
click at [1012, 170] on div at bounding box center [959, 313] width 231 height 513
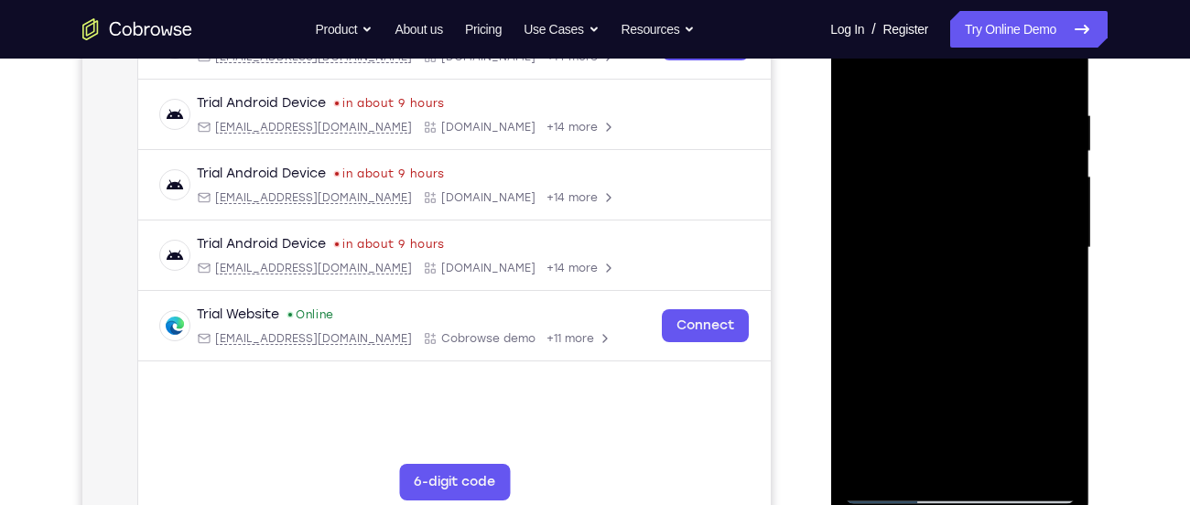
scroll to position [326, 0]
